Goal: Transaction & Acquisition: Purchase product/service

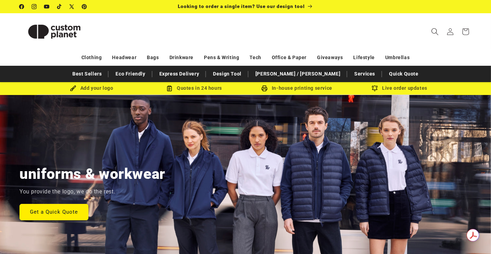
click at [436, 31] on icon "Search" at bounding box center [434, 31] width 7 height 7
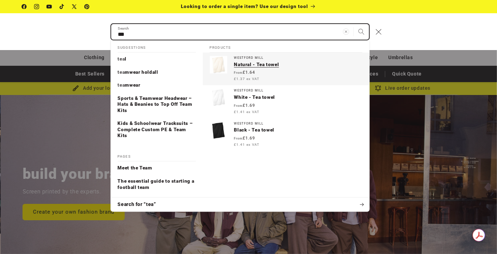
scroll to position [0, 497]
type input "***"
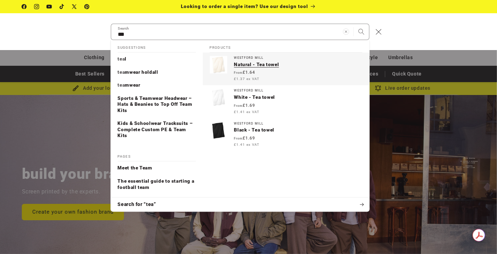
click at [248, 66] on p "Natural - Tea towel" at bounding box center [298, 65] width 128 height 6
